Goal: Information Seeking & Learning: Compare options

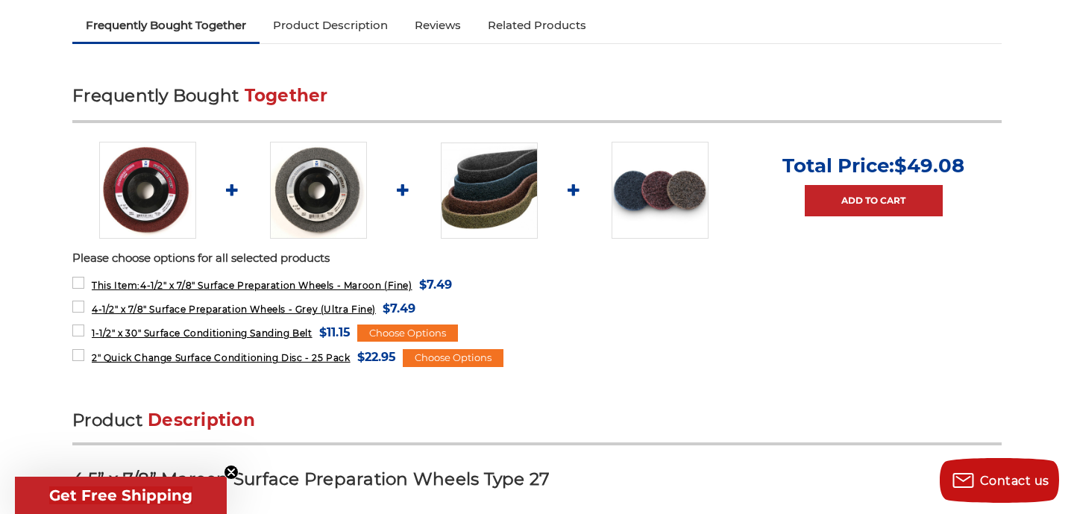
scroll to position [531, 0]
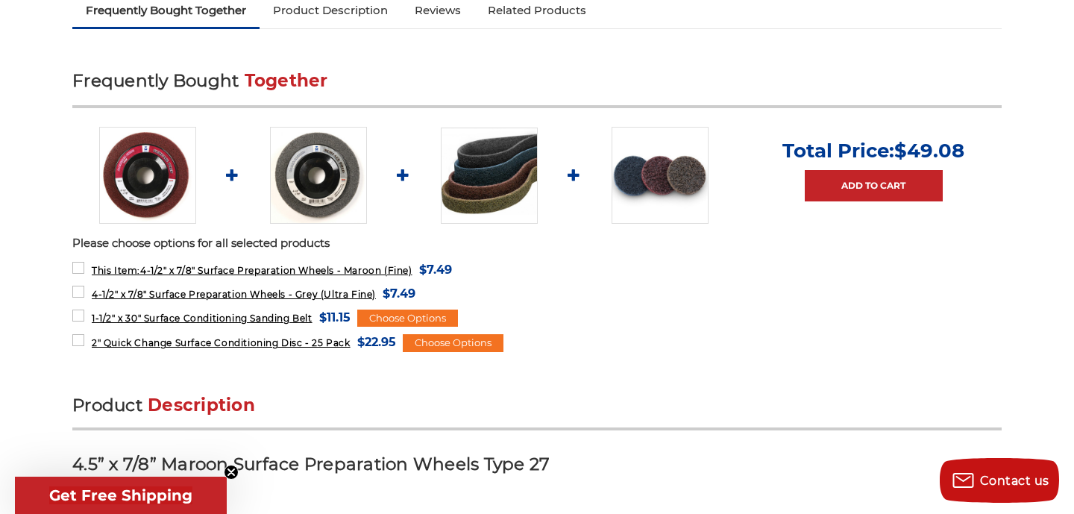
click at [305, 180] on img at bounding box center [318, 175] width 97 height 97
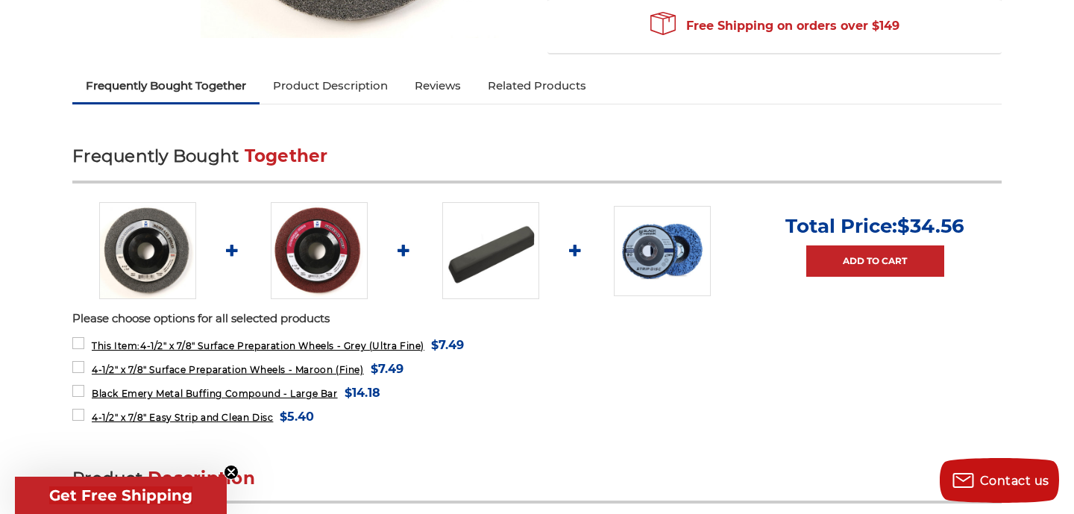
scroll to position [501, 0]
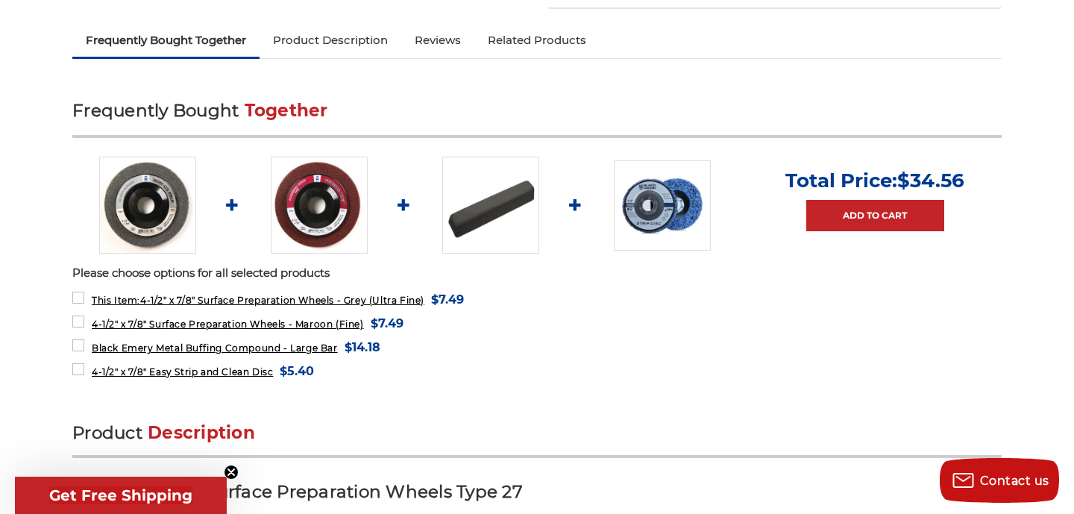
click at [673, 211] on img at bounding box center [662, 205] width 97 height 90
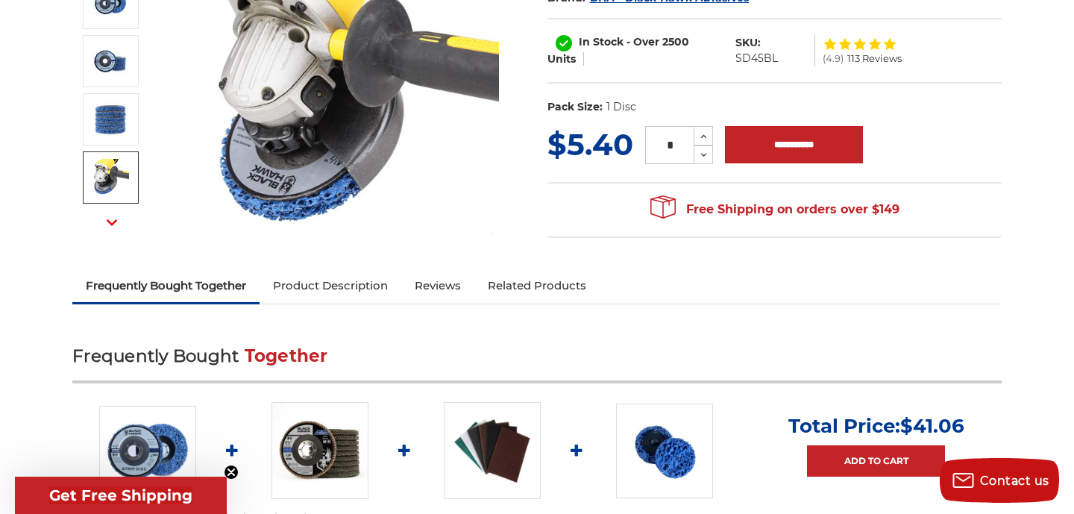
scroll to position [252, 0]
